Goal: Information Seeking & Learning: Check status

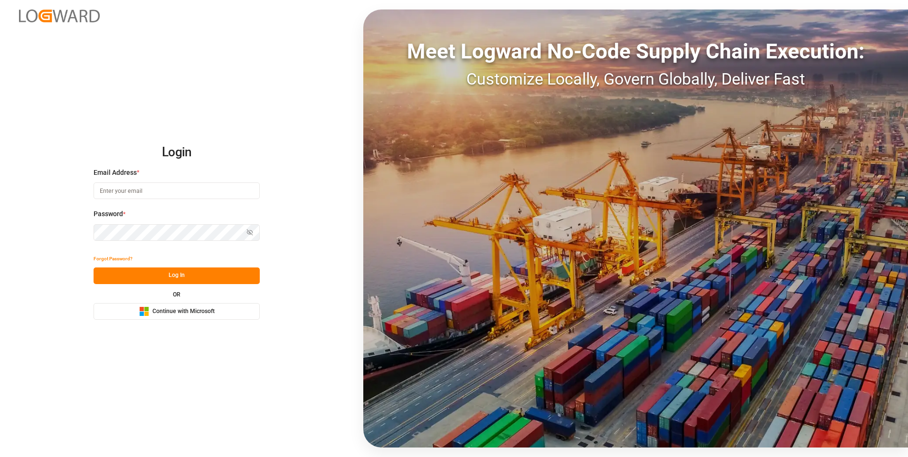
type input "[EMAIL_ADDRESS][DOMAIN_NAME]"
click at [188, 277] on button "Log In" at bounding box center [177, 275] width 166 height 17
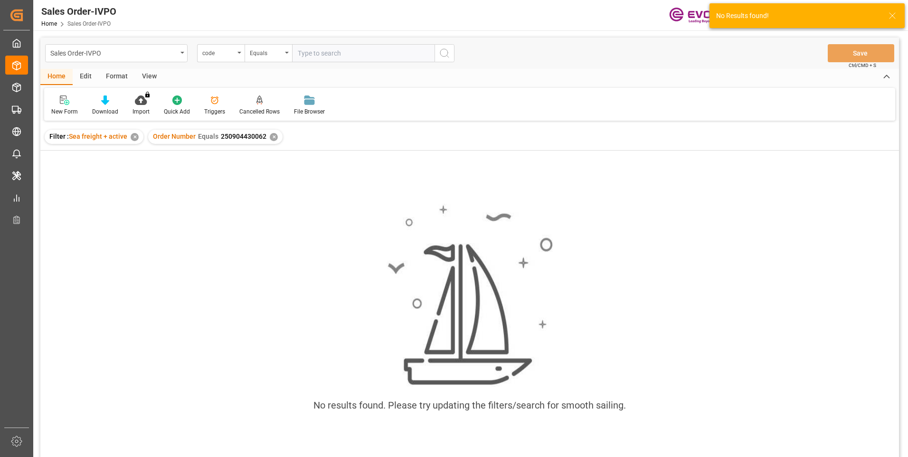
click at [272, 135] on div "✕" at bounding box center [274, 137] width 8 height 8
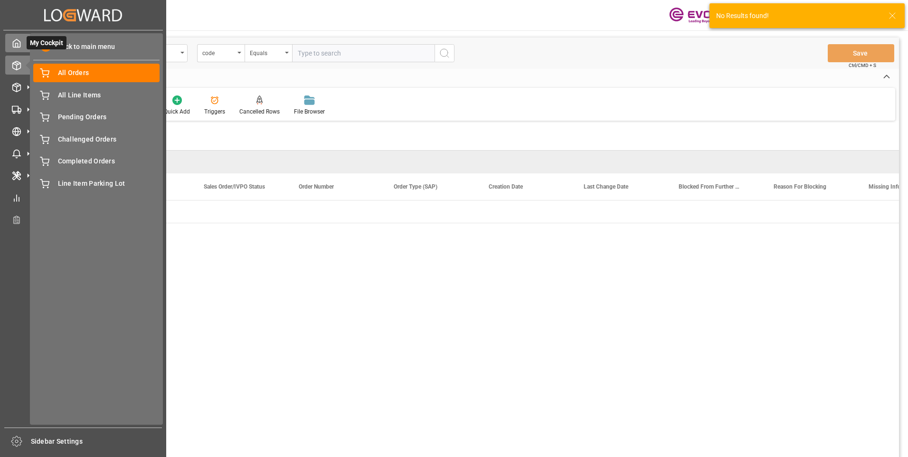
click at [17, 45] on icon at bounding box center [17, 43] width 10 height 10
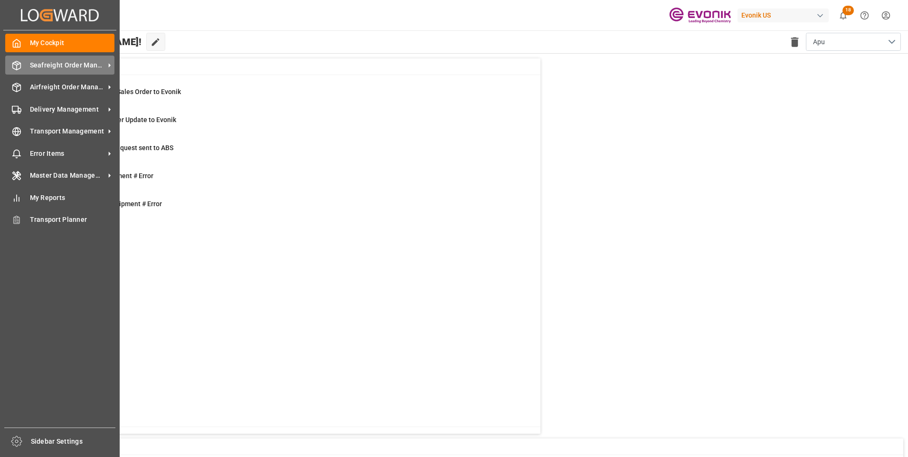
click at [48, 67] on span "Seafreight Order Management" at bounding box center [67, 65] width 75 height 10
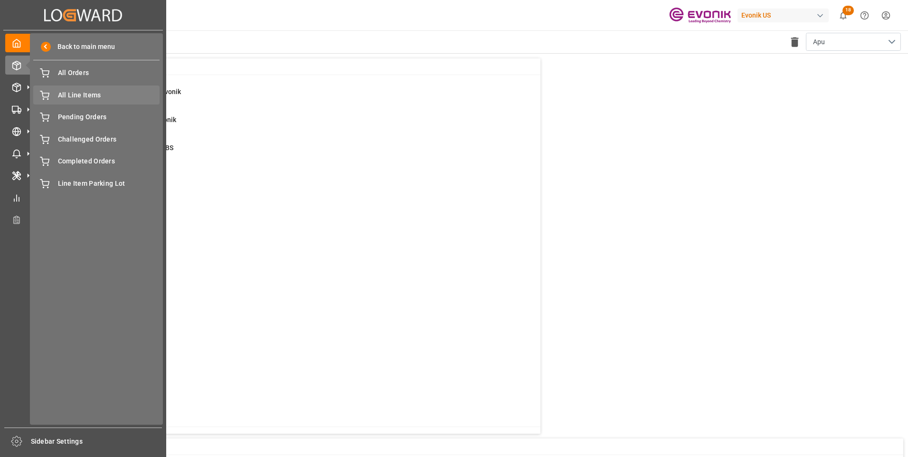
click at [88, 94] on span "All Line Items" at bounding box center [109, 95] width 102 height 10
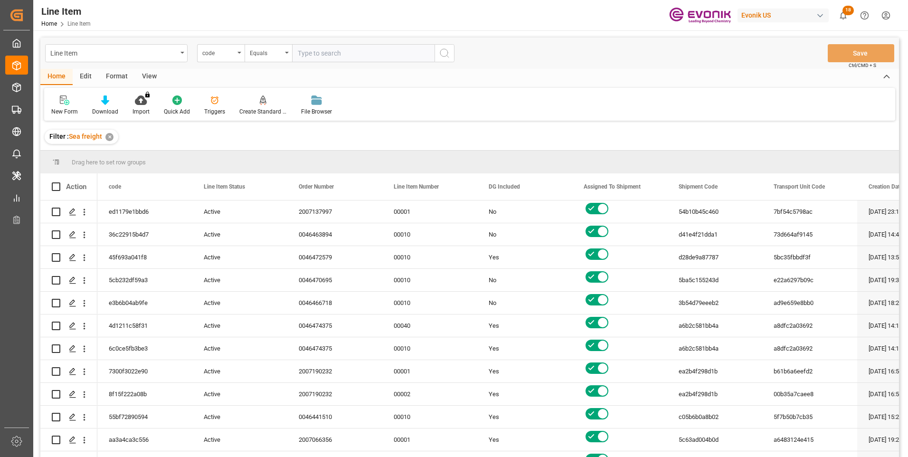
click at [231, 57] on div "code" at bounding box center [221, 53] width 48 height 18
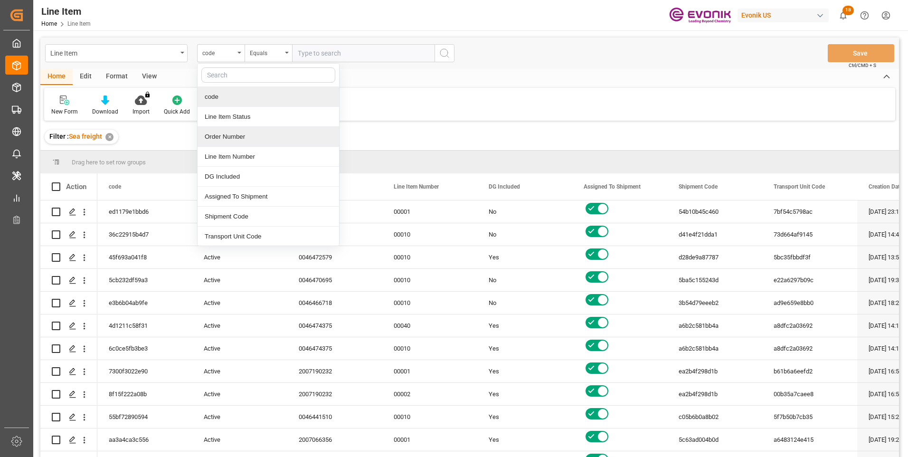
click at [225, 136] on div "Order Number" at bounding box center [269, 137] width 142 height 20
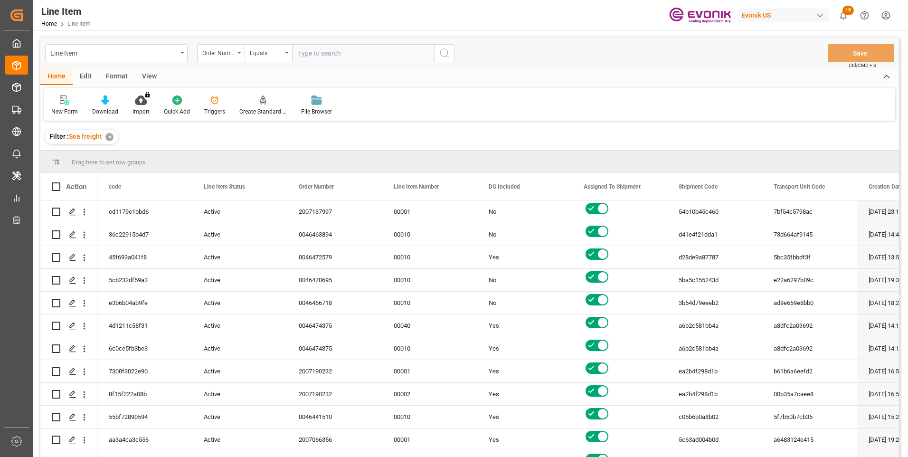
click at [304, 54] on input "text" at bounding box center [363, 53] width 143 height 18
paste input "2007190232"
type input "2007190232"
click at [445, 53] on icon "search button" at bounding box center [444, 53] width 11 height 11
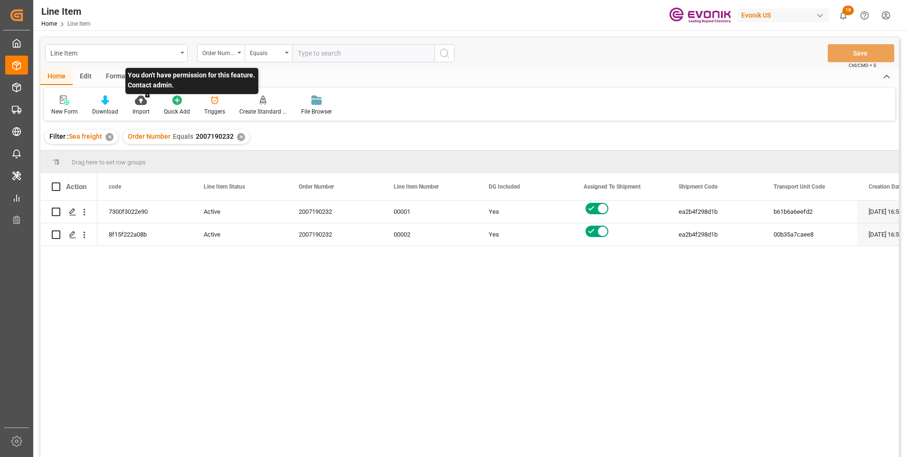
click at [147, 78] on p "You don't have permission for this feature. Contact admin." at bounding box center [191, 81] width 133 height 26
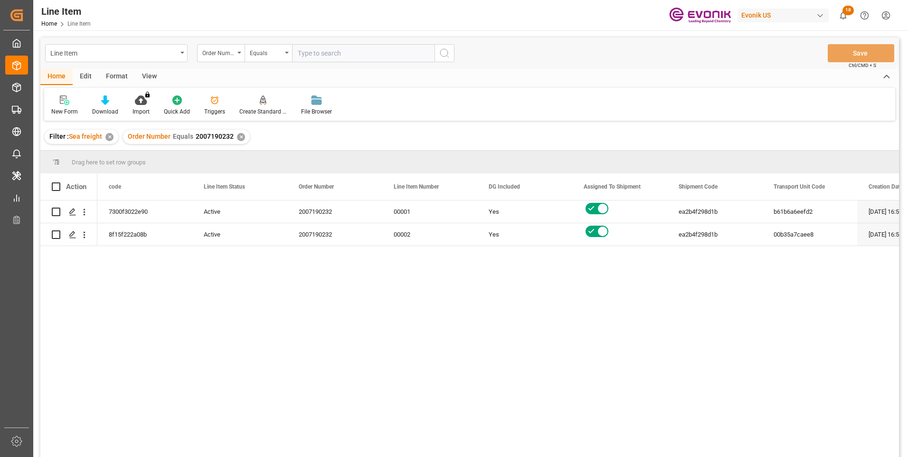
click at [152, 77] on div "View" at bounding box center [149, 77] width 29 height 16
click at [106, 105] on icon at bounding box center [108, 101] width 10 height 10
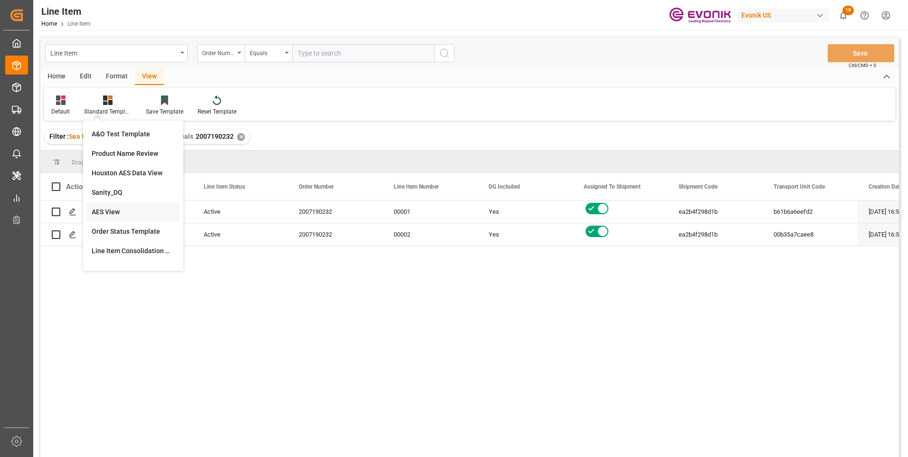
click at [105, 211] on div "AES View" at bounding box center [133, 212] width 83 height 10
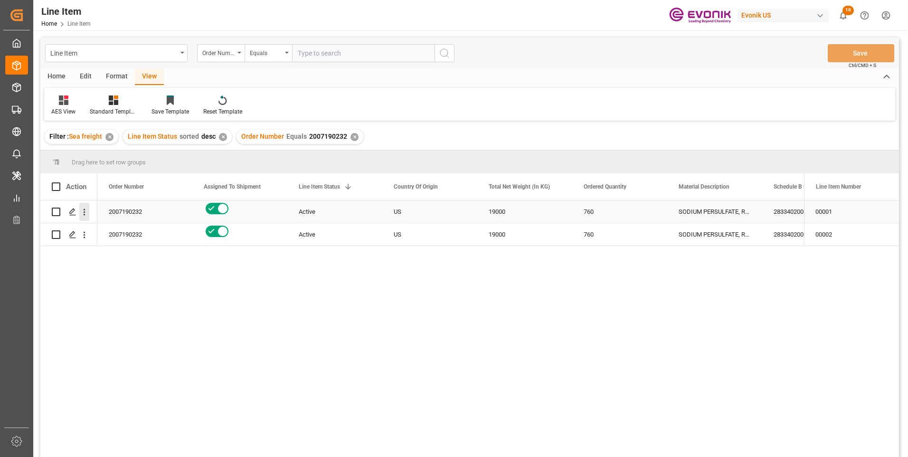
click at [86, 212] on icon "open menu" at bounding box center [84, 212] width 10 height 10
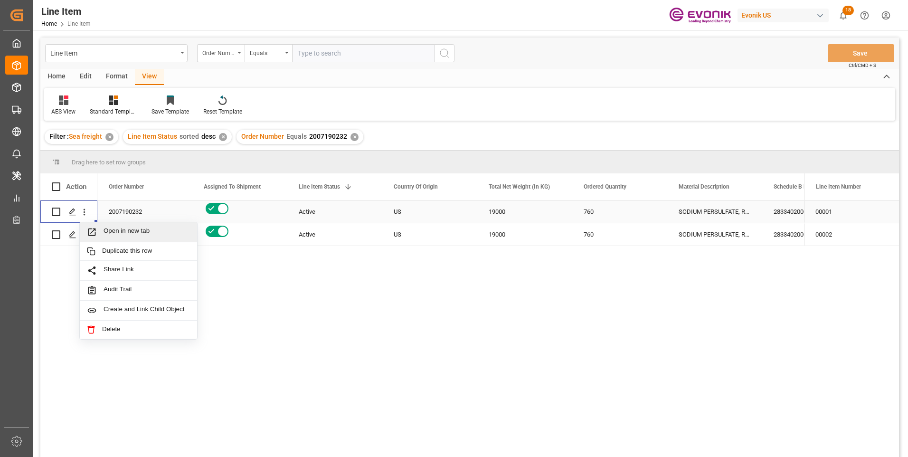
click at [100, 231] on span "Press SPACE to select this row." at bounding box center [95, 232] width 17 height 10
click at [501, 210] on div "19000" at bounding box center [525, 212] width 95 height 22
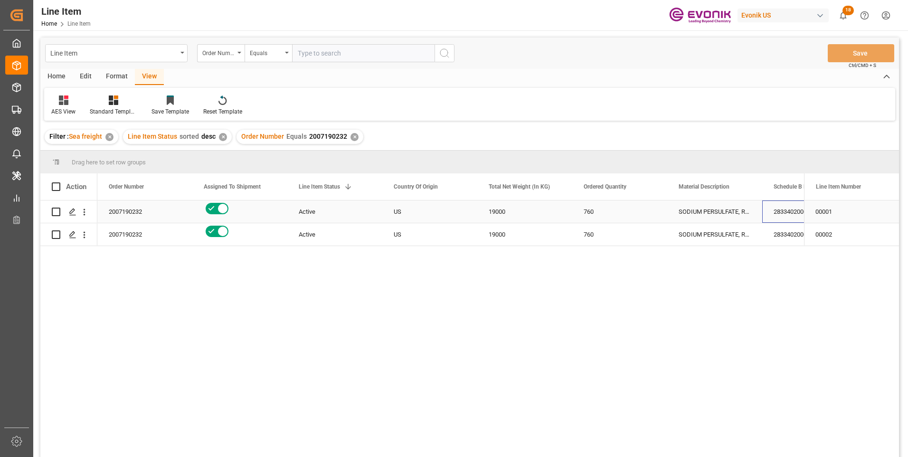
click at [781, 208] on div "2833402000" at bounding box center [810, 212] width 95 height 22
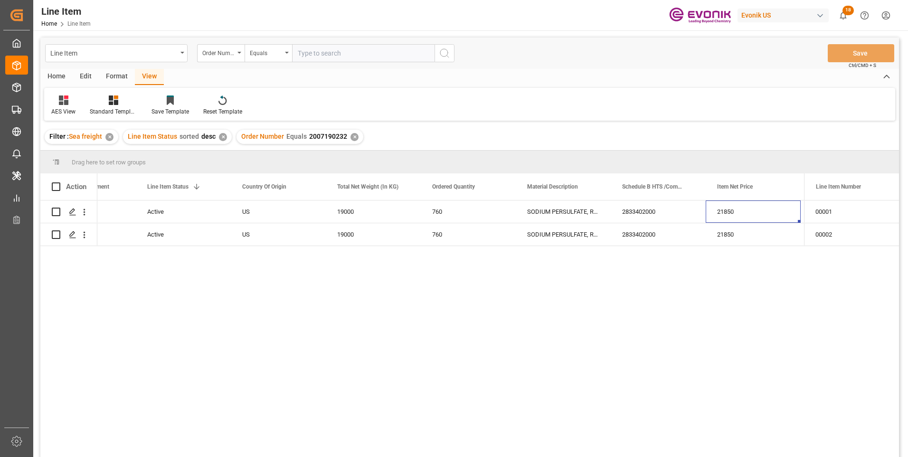
scroll to position [0, 247]
click at [636, 210] on div "21850" at bounding box center [658, 212] width 95 height 22
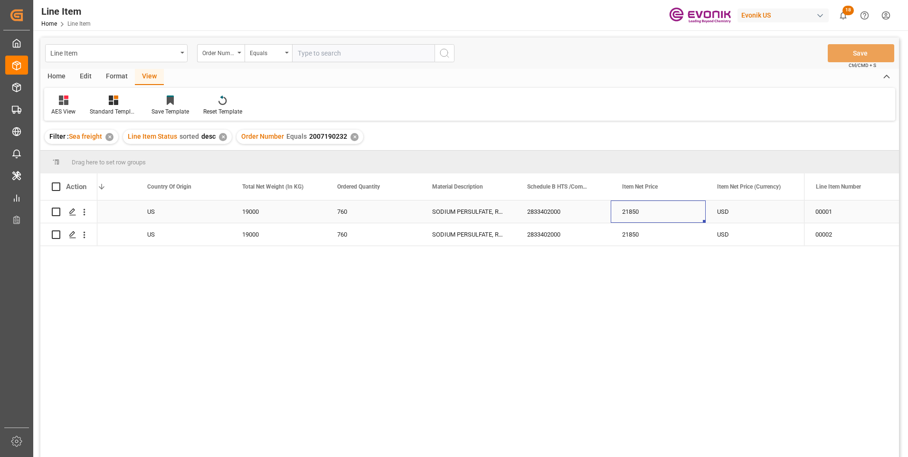
click at [248, 212] on div "19000" at bounding box center [278, 212] width 95 height 22
click at [633, 214] on div "21850" at bounding box center [658, 212] width 95 height 22
click at [737, 208] on div "USD" at bounding box center [753, 212] width 95 height 22
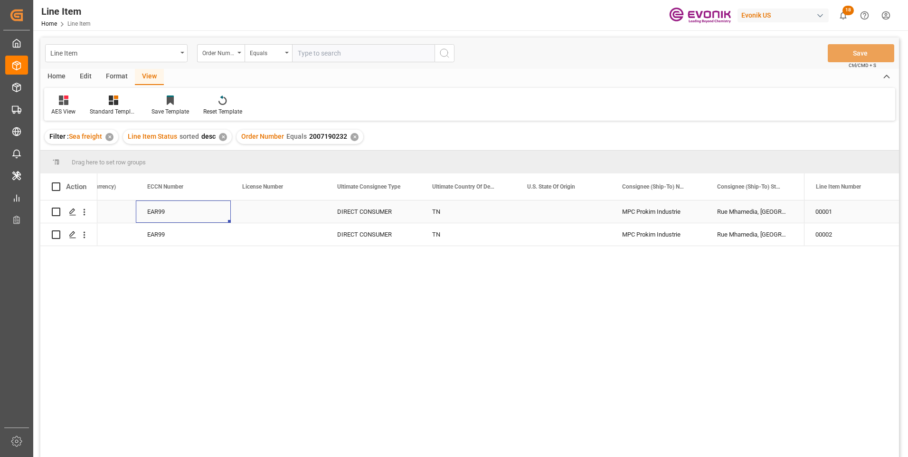
click at [168, 206] on div "EAR99" at bounding box center [183, 212] width 72 height 22
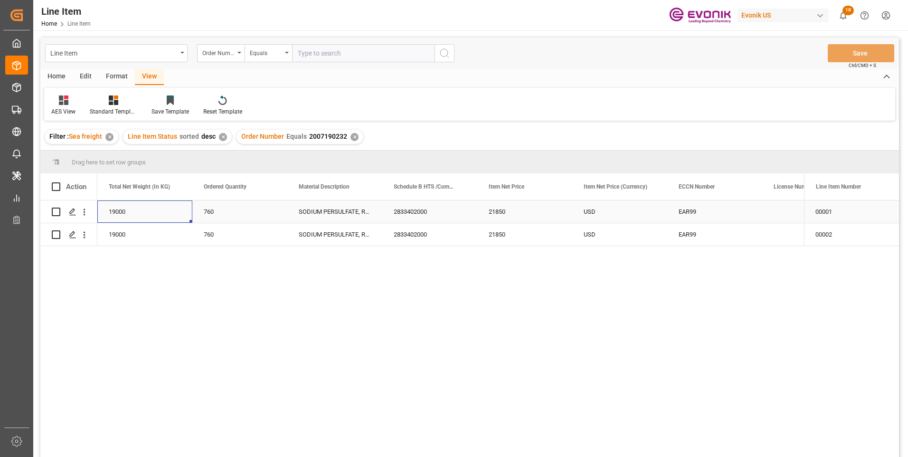
scroll to position [0, 285]
click at [698, 211] on div "USD" at bounding box center [715, 212] width 95 height 22
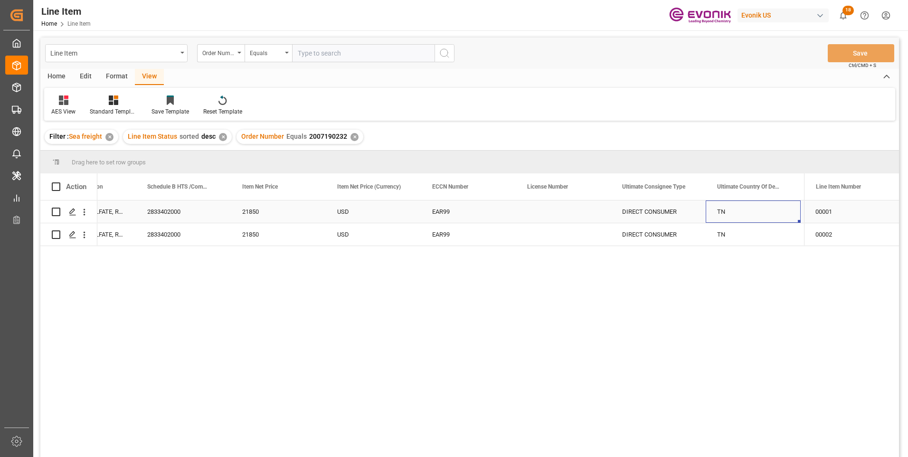
scroll to position [0, 722]
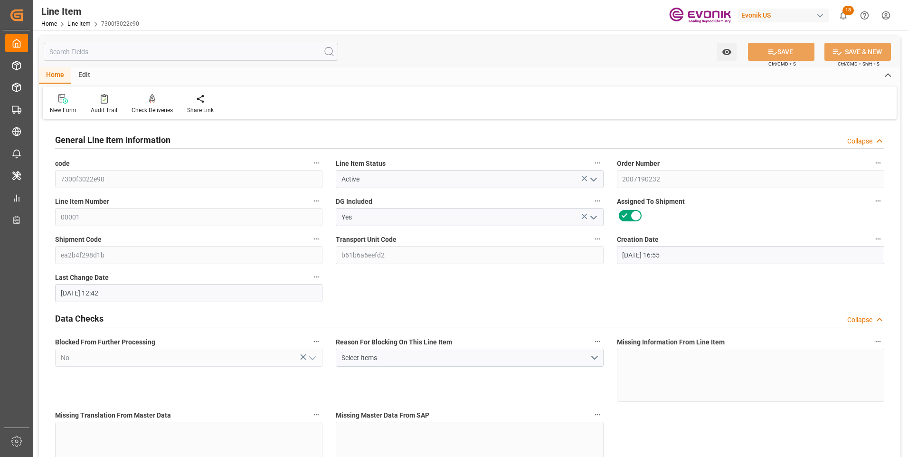
click at [117, 52] on input "text" at bounding box center [191, 52] width 295 height 18
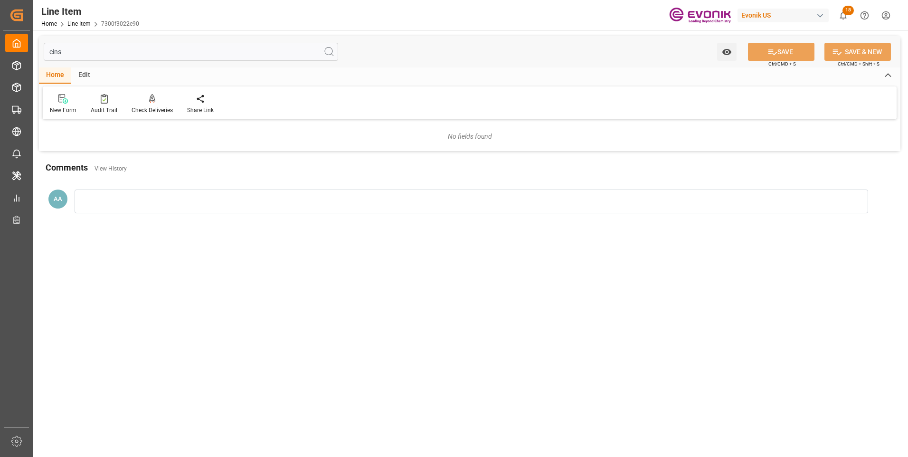
drag, startPoint x: 67, startPoint y: 50, endPoint x: 44, endPoint y: 51, distance: 22.8
click at [44, 51] on input "cins" at bounding box center [191, 52] width 295 height 18
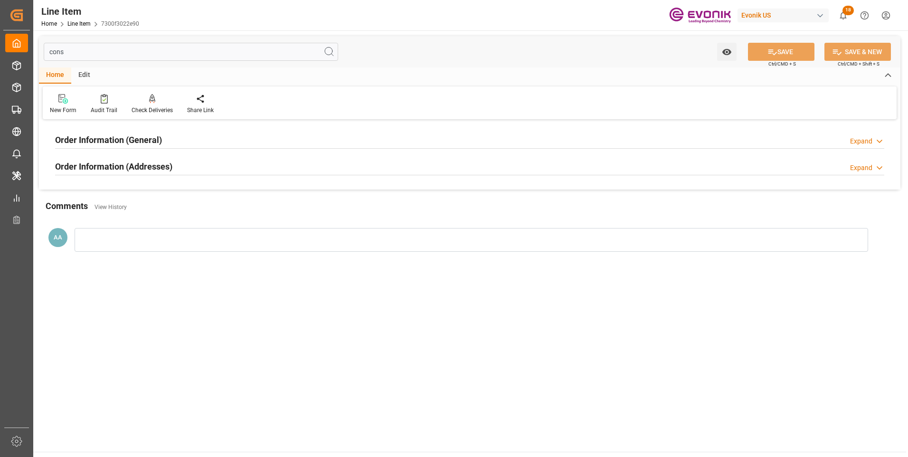
type input "cons"
click at [136, 137] on h2 "Order Information (General)" at bounding box center [108, 140] width 107 height 13
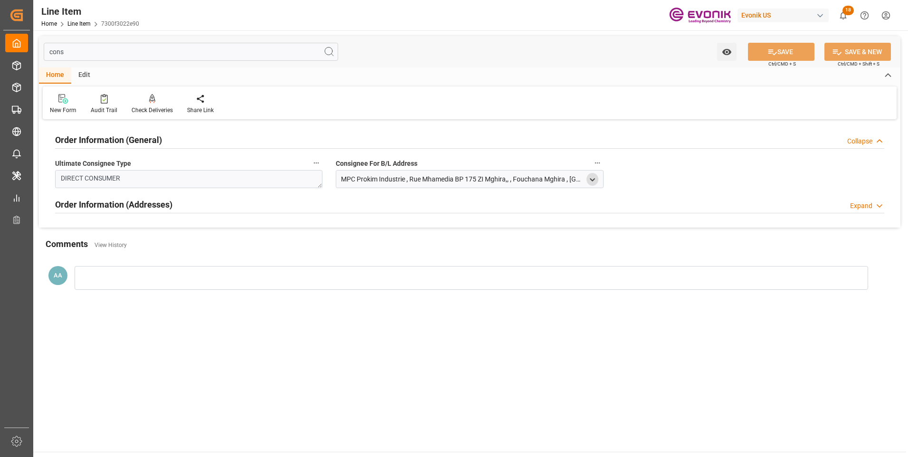
click at [592, 177] on icon "open menu" at bounding box center [593, 180] width 8 height 8
drag, startPoint x: 381, startPoint y: 228, endPoint x: 294, endPoint y: 230, distance: 87.0
click at [294, 230] on div "cons Watch Option SAVE Ctrl/CMD + S SAVE & NEW Ctrl/CMD + Shift + S Home Edit N…" at bounding box center [470, 170] width 862 height 269
